Goal: Information Seeking & Learning: Learn about a topic

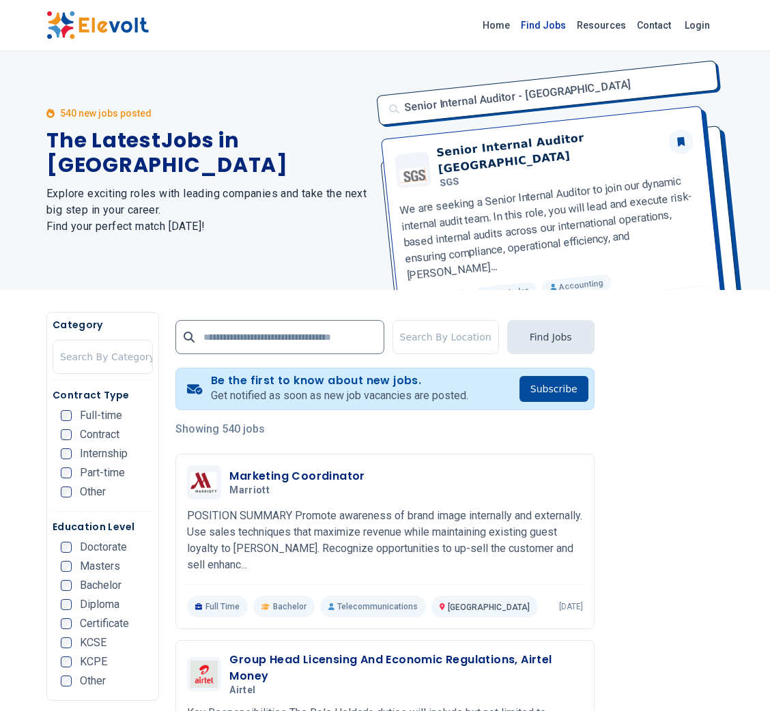
click at [562, 29] on link "Find Jobs" at bounding box center [543, 25] width 56 height 22
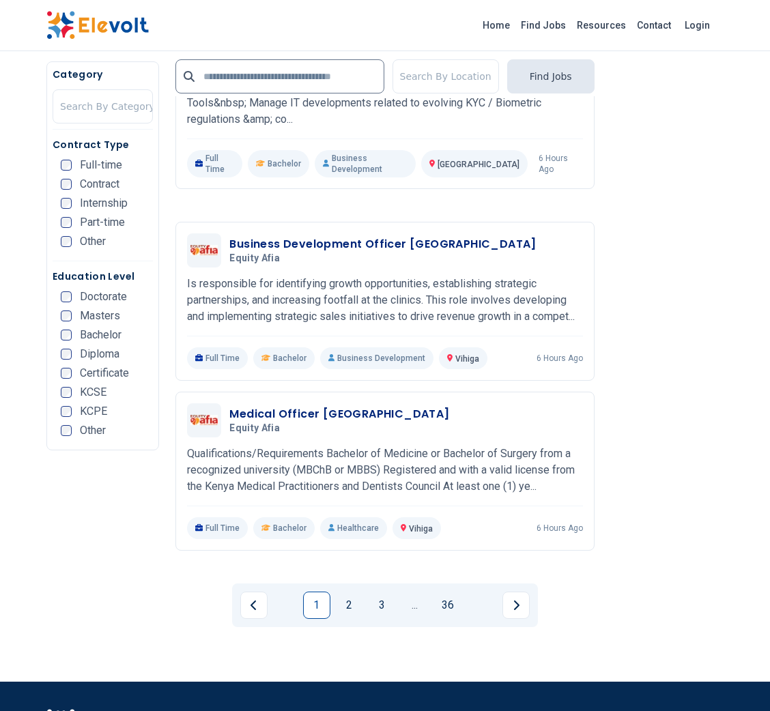
scroll to position [2689, 0]
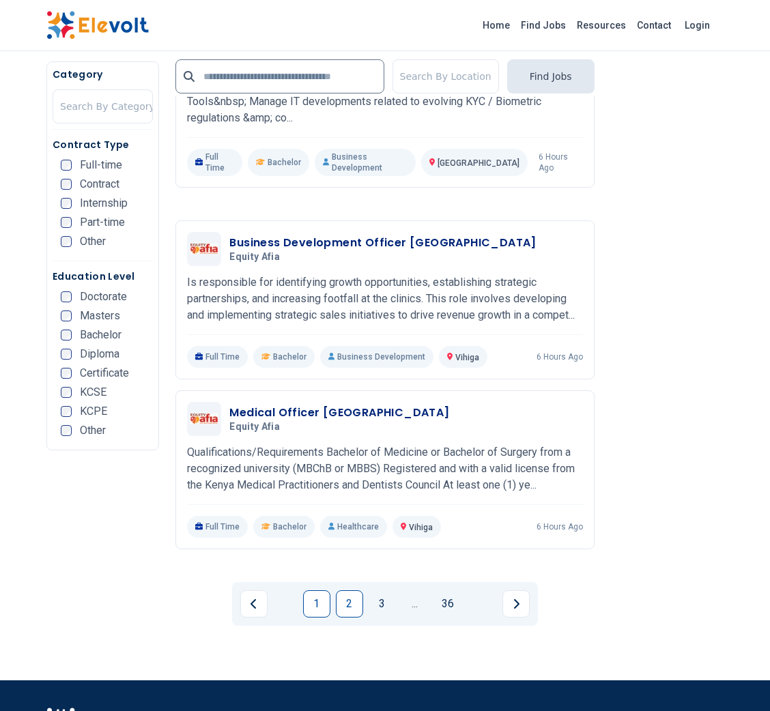
click at [355, 590] on link "2" at bounding box center [349, 603] width 27 height 27
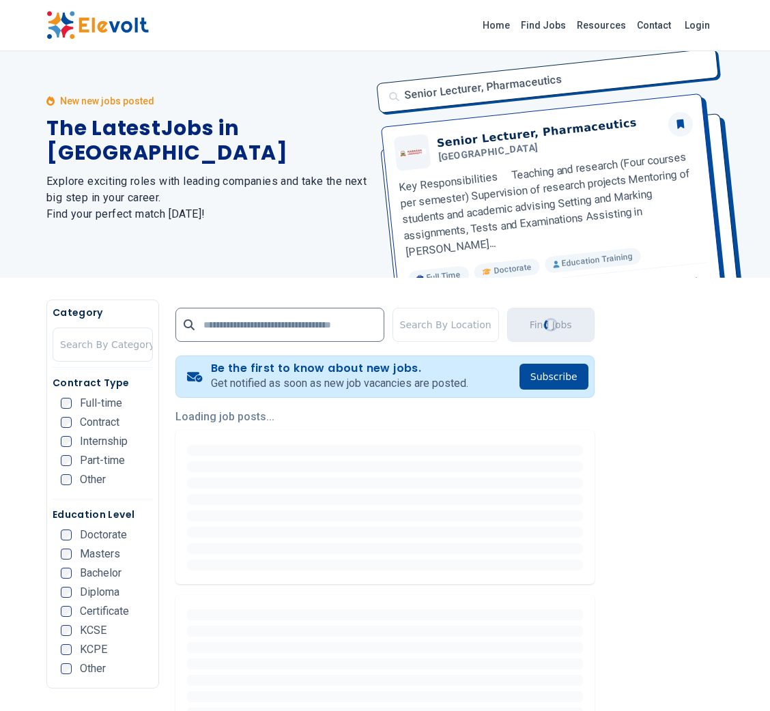
scroll to position [0, 0]
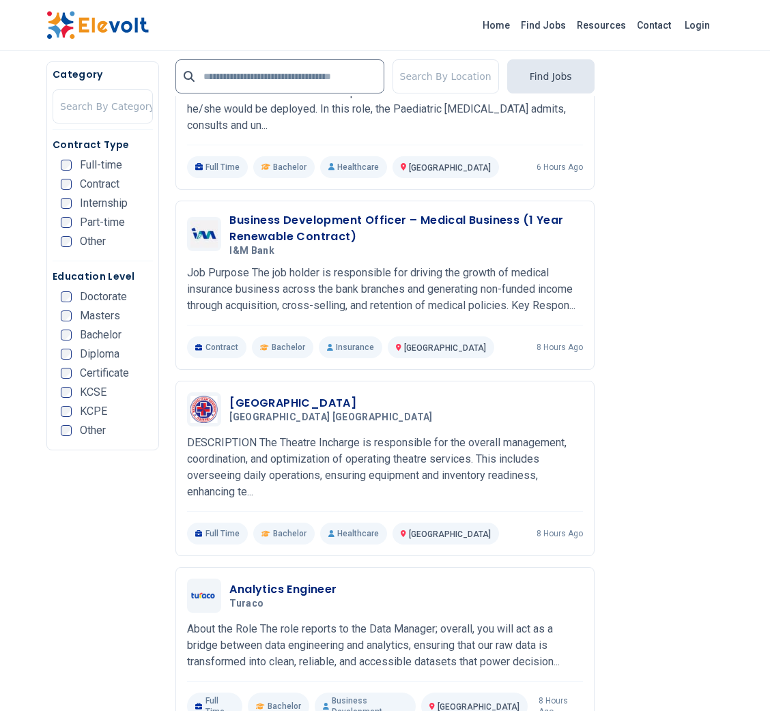
scroll to position [2075, 0]
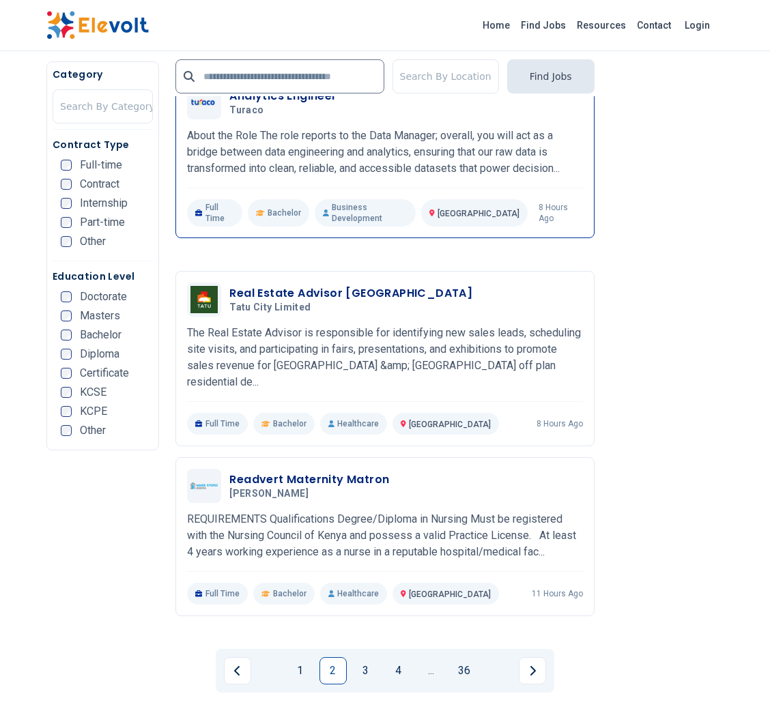
scroll to position [2571, 0]
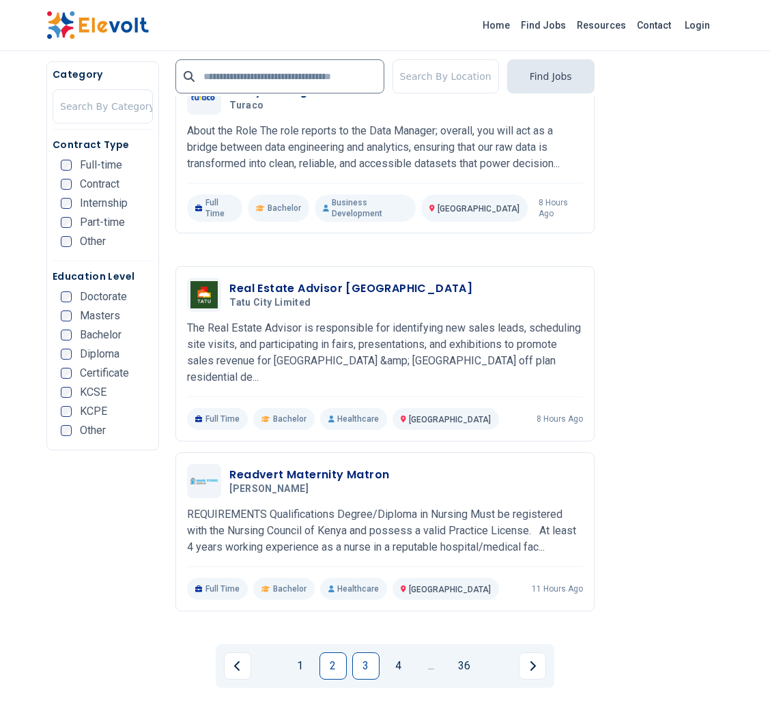
click at [363, 653] on link "3" at bounding box center [365, 666] width 27 height 27
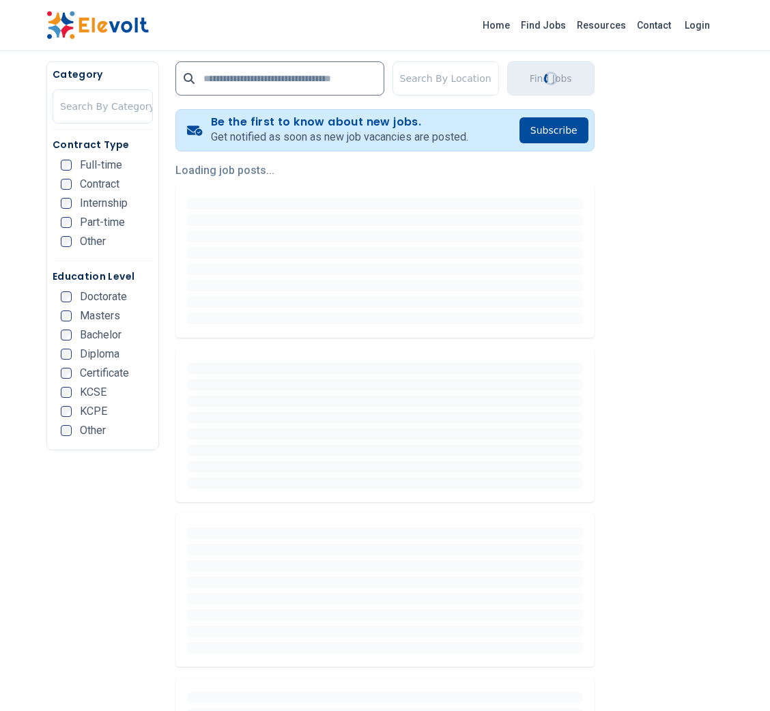
scroll to position [261, 0]
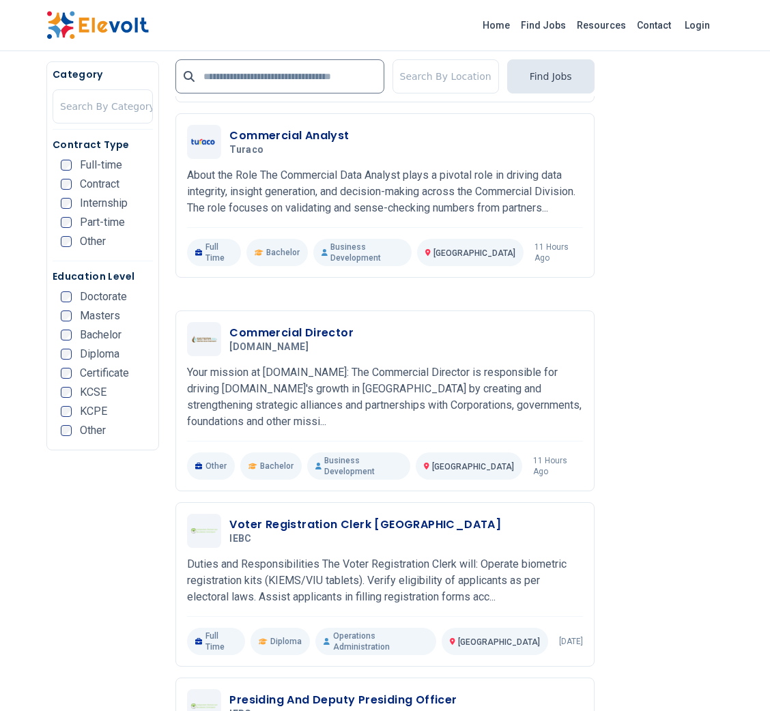
scroll to position [1735, 0]
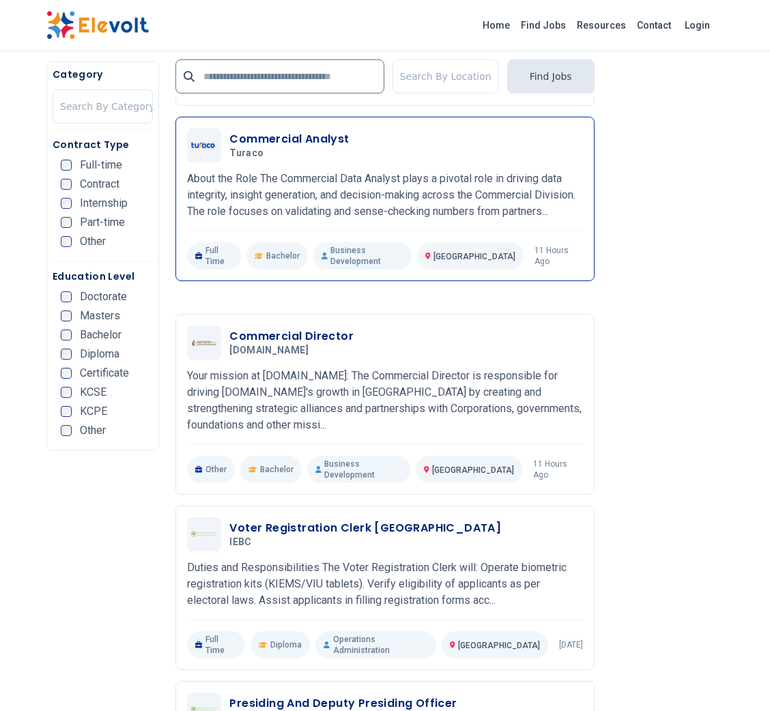
click at [343, 147] on h3 "Commercial Analyst" at bounding box center [288, 139] width 119 height 16
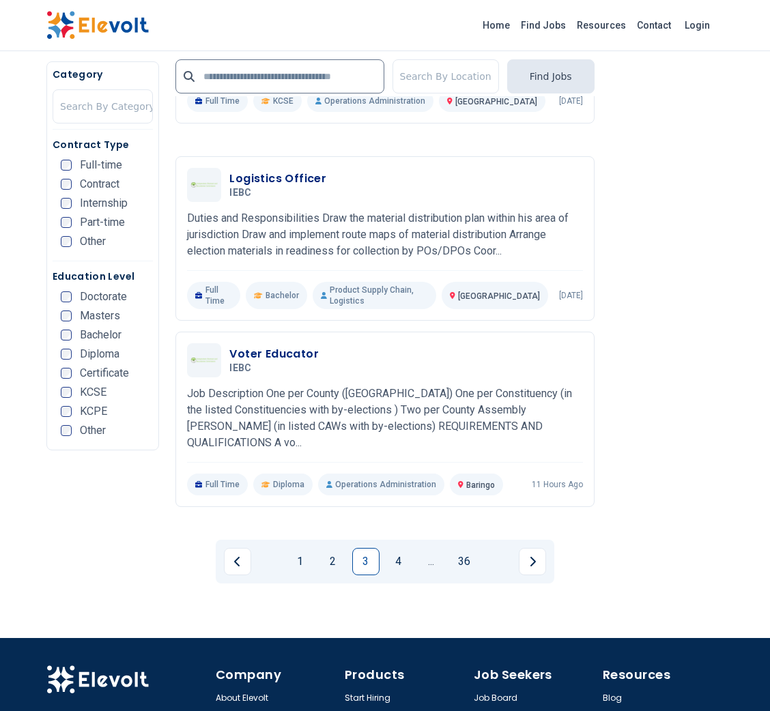
scroll to position [2692, 0]
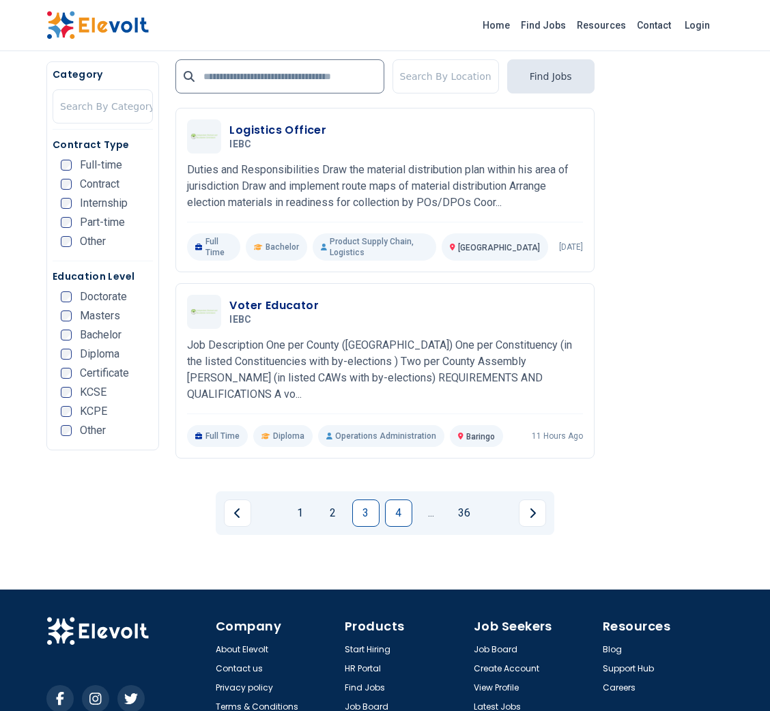
click at [394, 500] on link "4" at bounding box center [398, 513] width 27 height 27
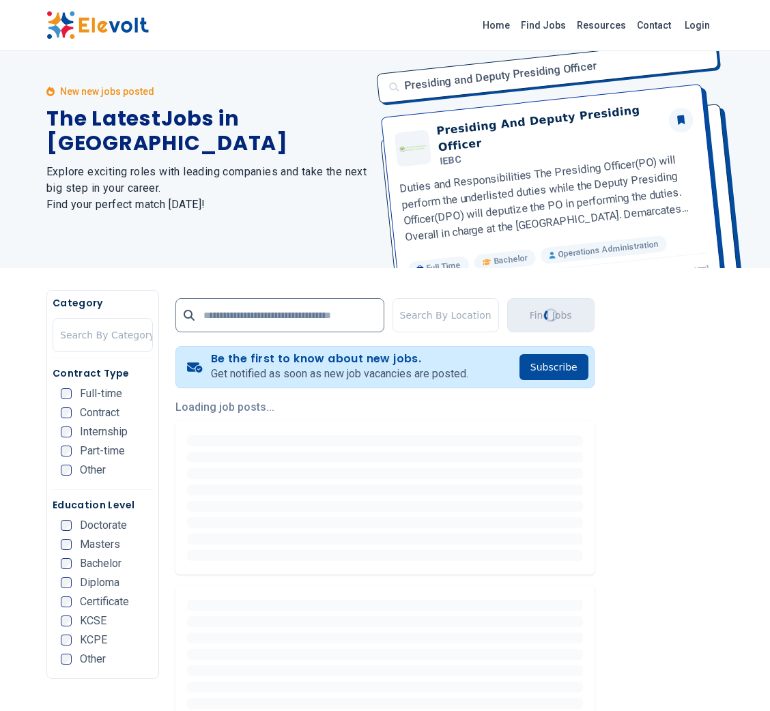
scroll to position [0, 0]
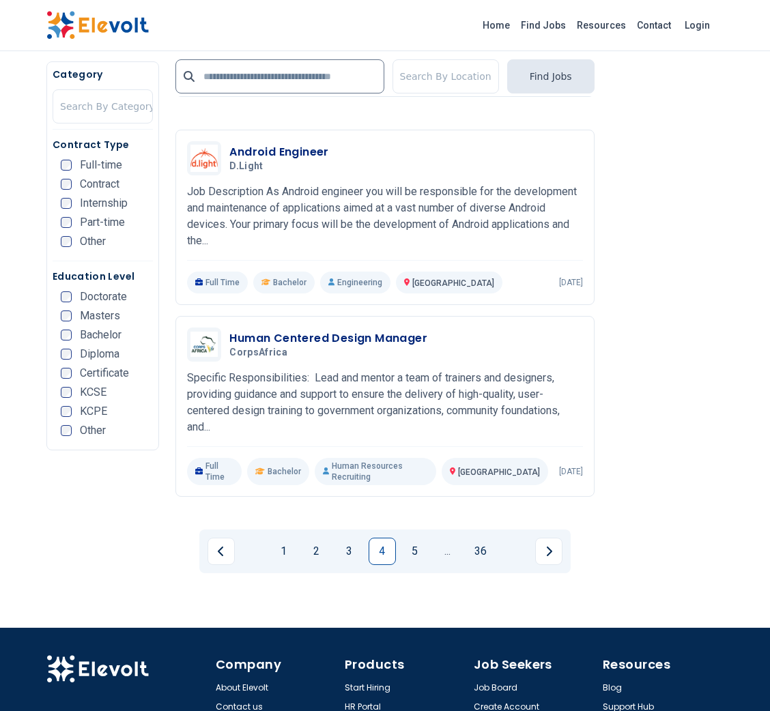
scroll to position [2748, 0]
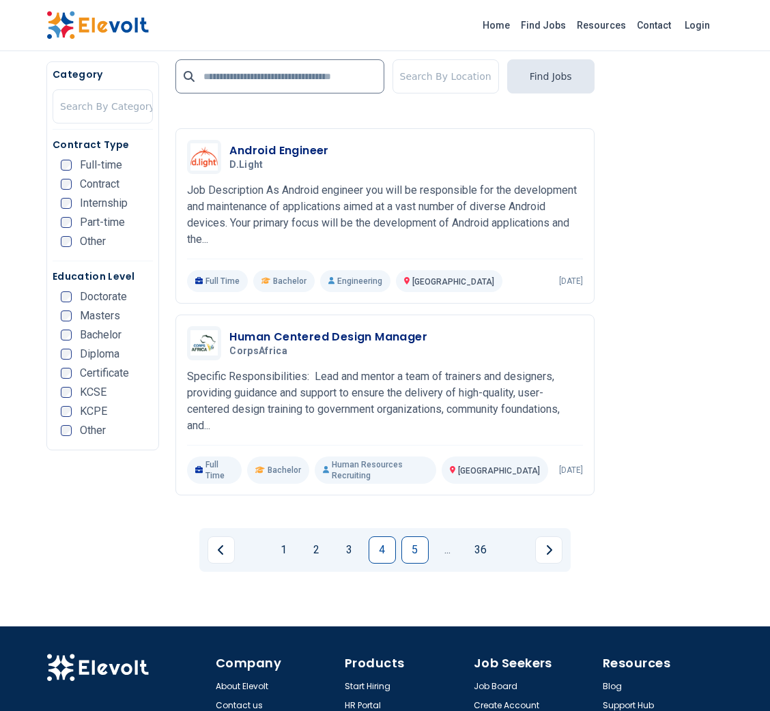
click at [406, 537] on link "5" at bounding box center [414, 550] width 27 height 27
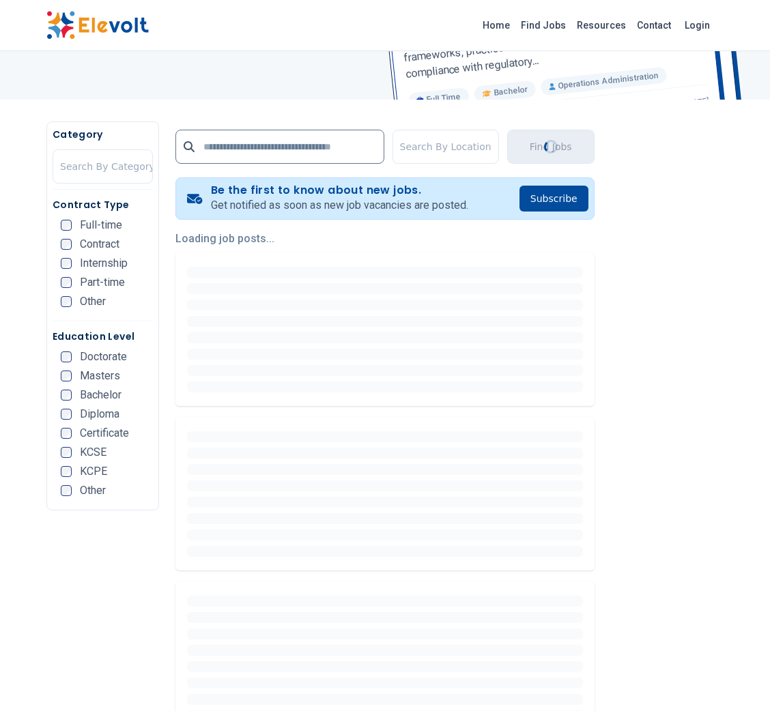
scroll to position [193, 0]
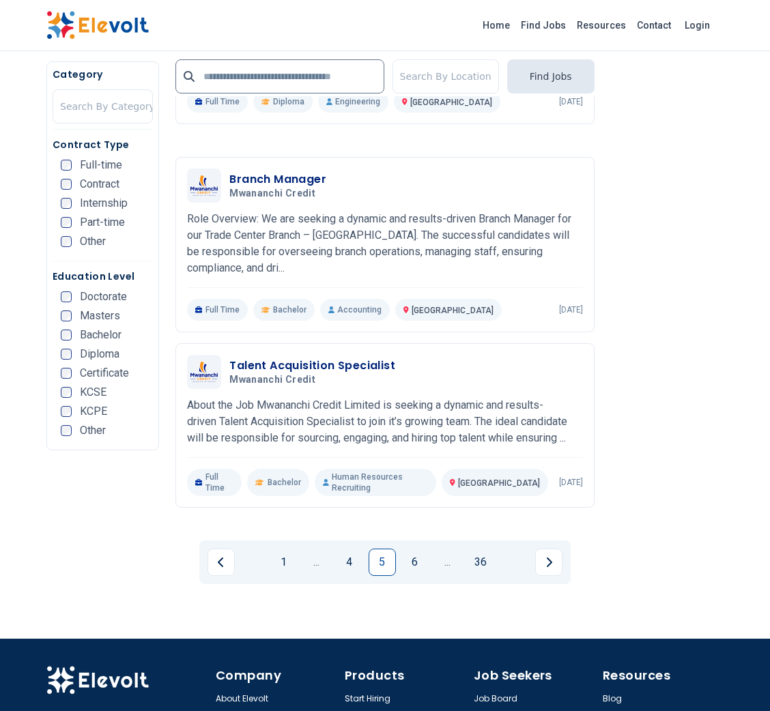
scroll to position [2660, 0]
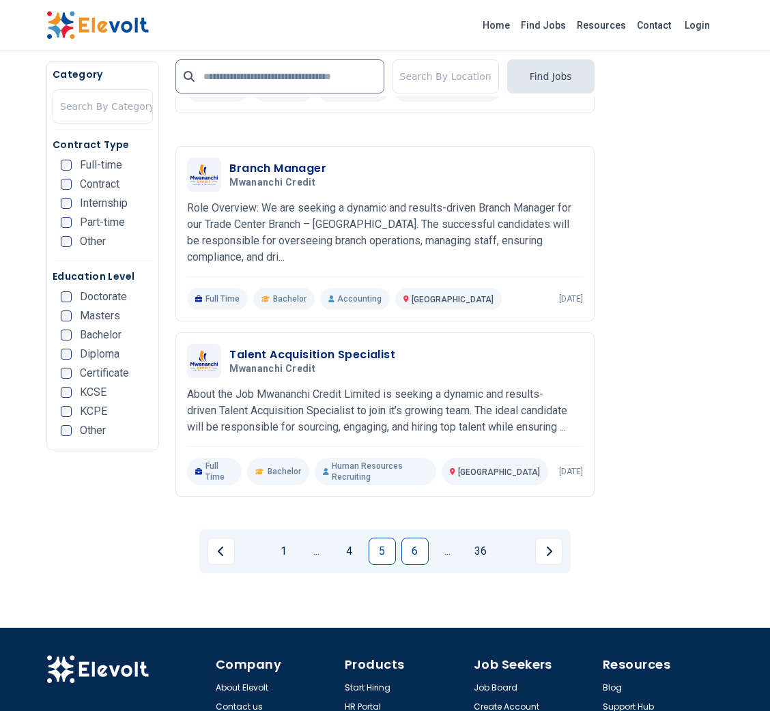
click at [412, 538] on link "6" at bounding box center [414, 551] width 27 height 27
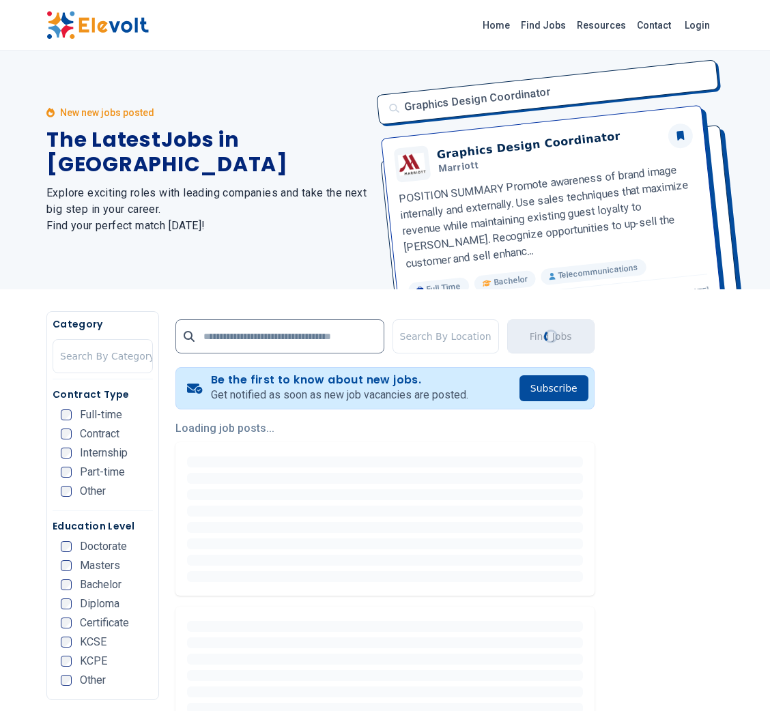
scroll to position [0, 0]
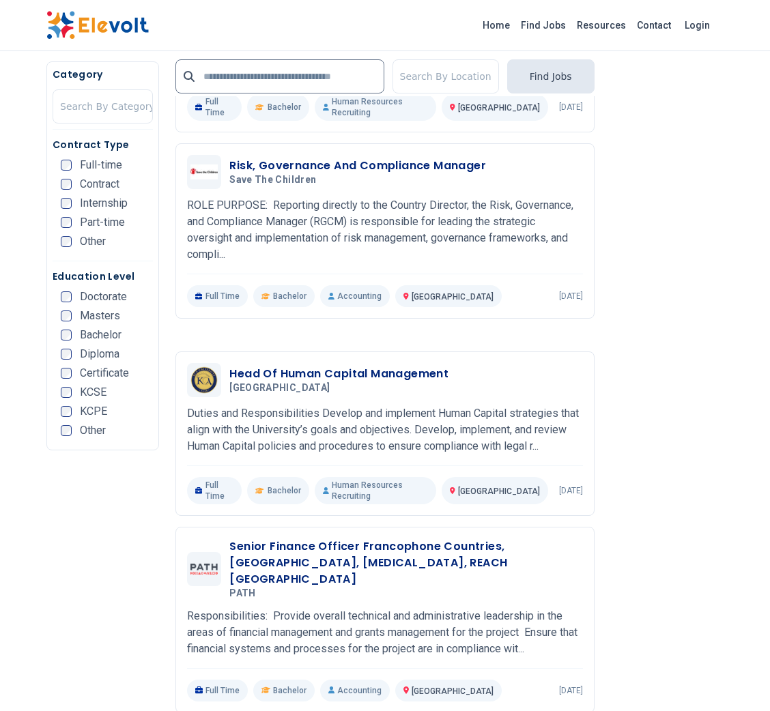
scroll to position [2686, 0]
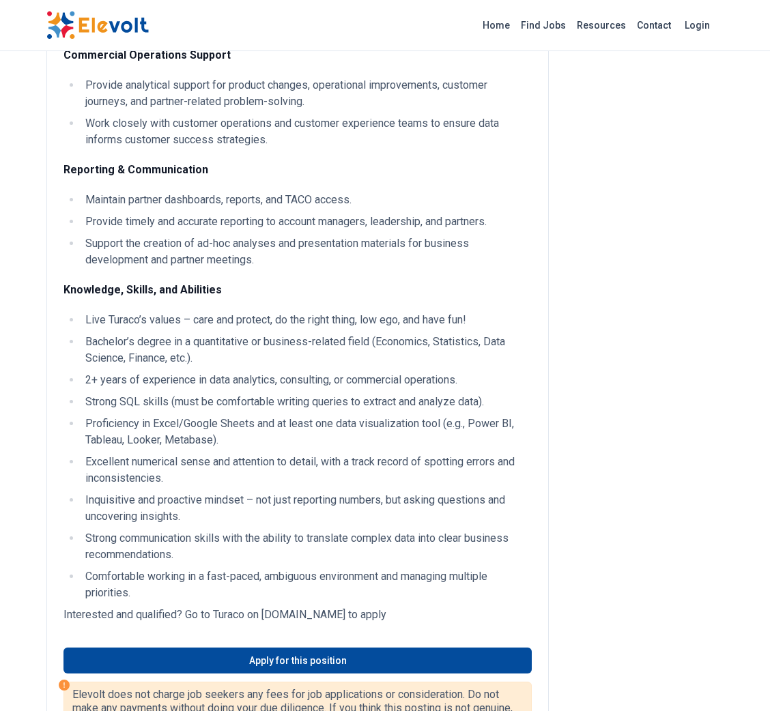
scroll to position [524, 0]
